Goal: Task Accomplishment & Management: Manage account settings

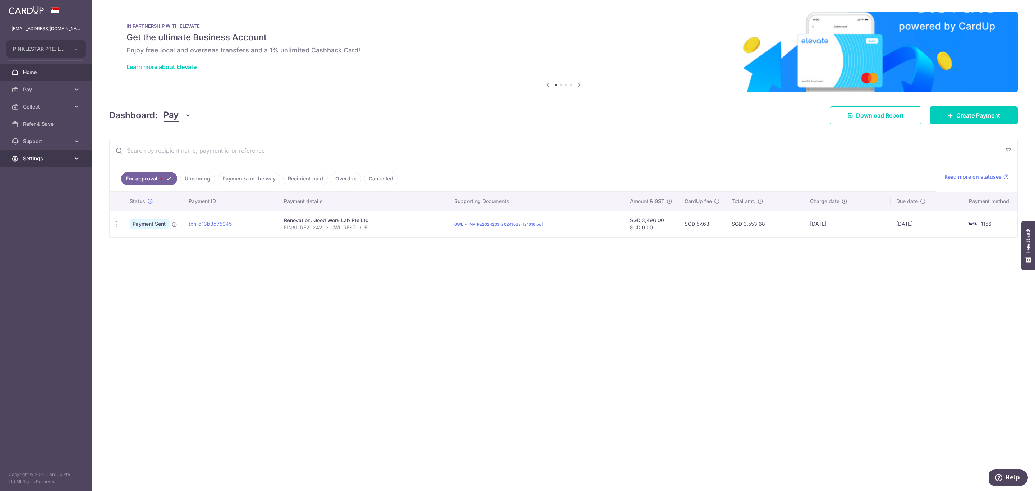
click at [52, 162] on span "Settings" at bounding box center [46, 158] width 47 height 7
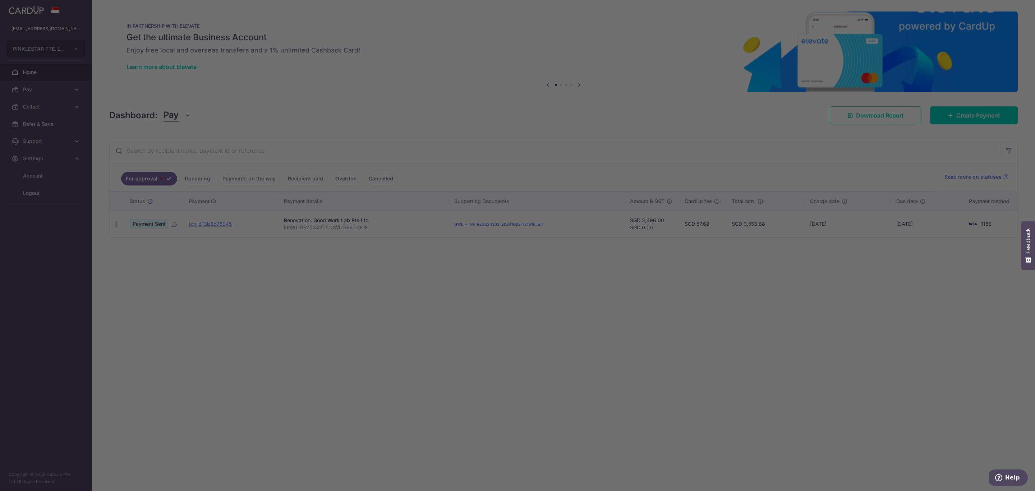
click at [56, 191] on div at bounding box center [522, 248] width 1045 height 496
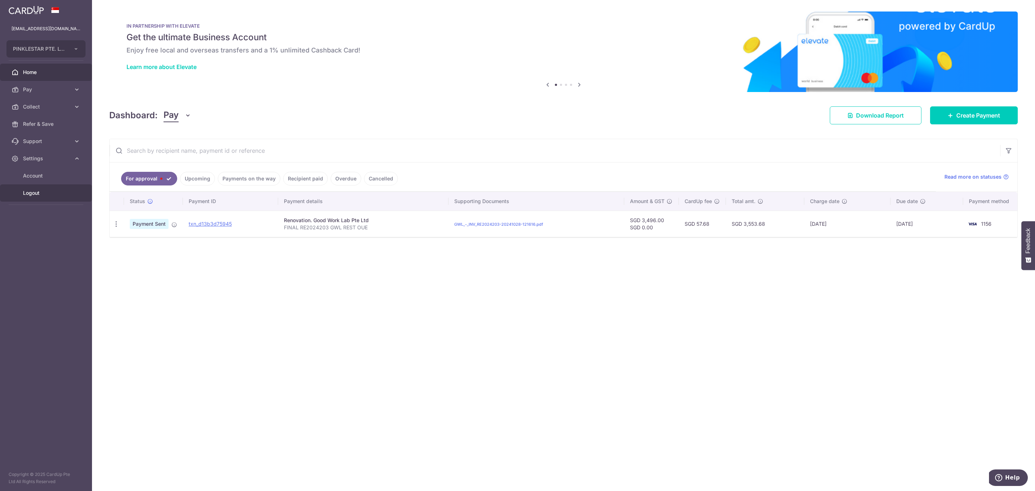
click at [37, 197] on link "Logout" at bounding box center [46, 192] width 92 height 17
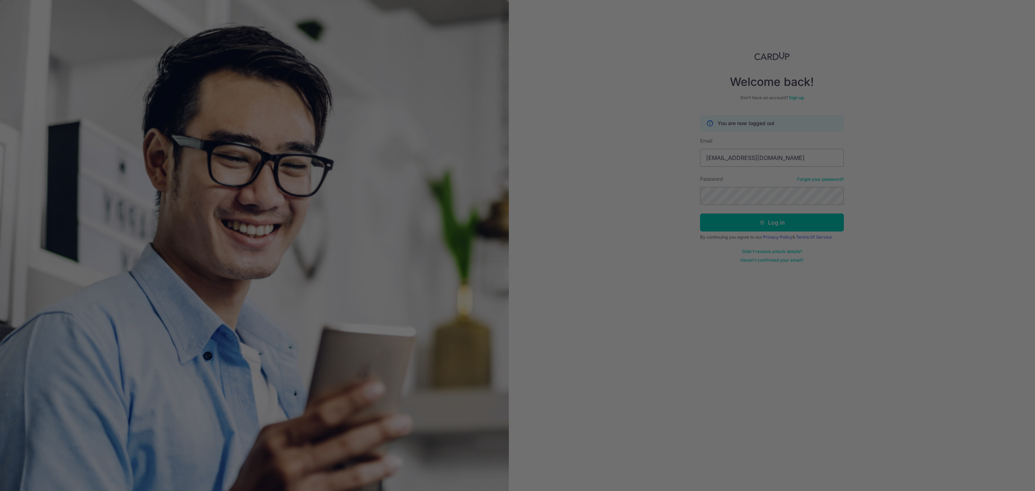
click at [984, 191] on div at bounding box center [522, 248] width 1045 height 496
click at [824, 154] on div at bounding box center [522, 248] width 1045 height 496
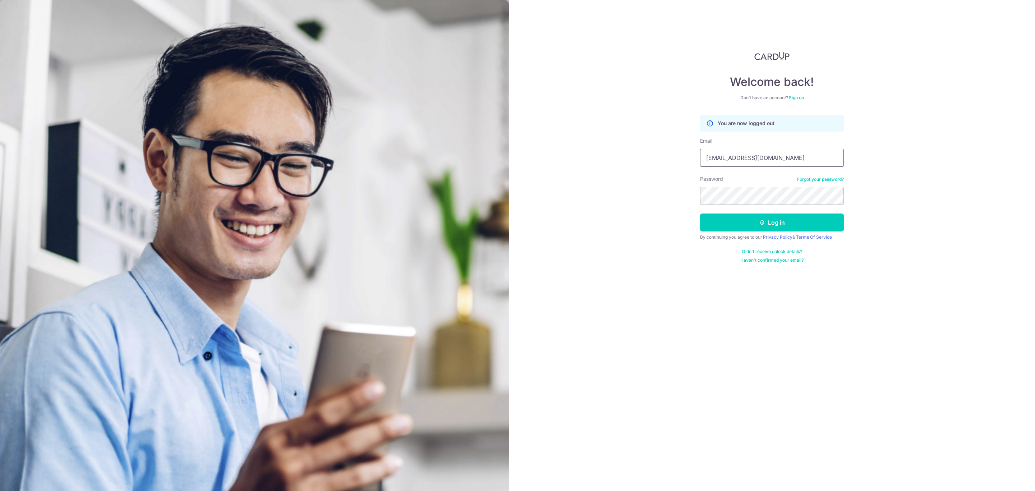
click at [827, 159] on input "[EMAIL_ADDRESS][DOMAIN_NAME]" at bounding box center [772, 158] width 144 height 18
drag, startPoint x: 826, startPoint y: 158, endPoint x: 680, endPoint y: 158, distance: 145.9
click at [680, 158] on div "Welcome back! Don’t have an account? Sign up You are now logged out Email [EMAI…" at bounding box center [772, 245] width 526 height 491
paste input "huayching@ycssg"
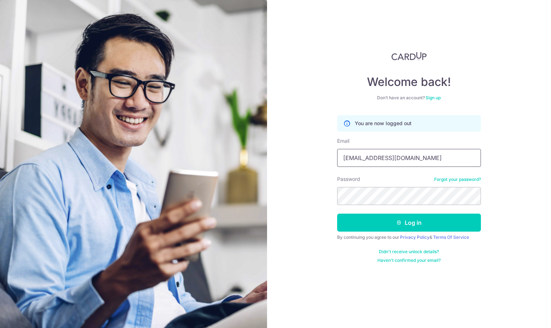
type input "[EMAIL_ADDRESS][DOMAIN_NAME]"
click at [313, 196] on div "Welcome back! Don’t have an account? Sign up You are now logged out Email [EMAI…" at bounding box center [409, 164] width 284 height 328
click at [359, 223] on button "Log in" at bounding box center [409, 222] width 144 height 18
